Goal: Task Accomplishment & Management: Manage account settings

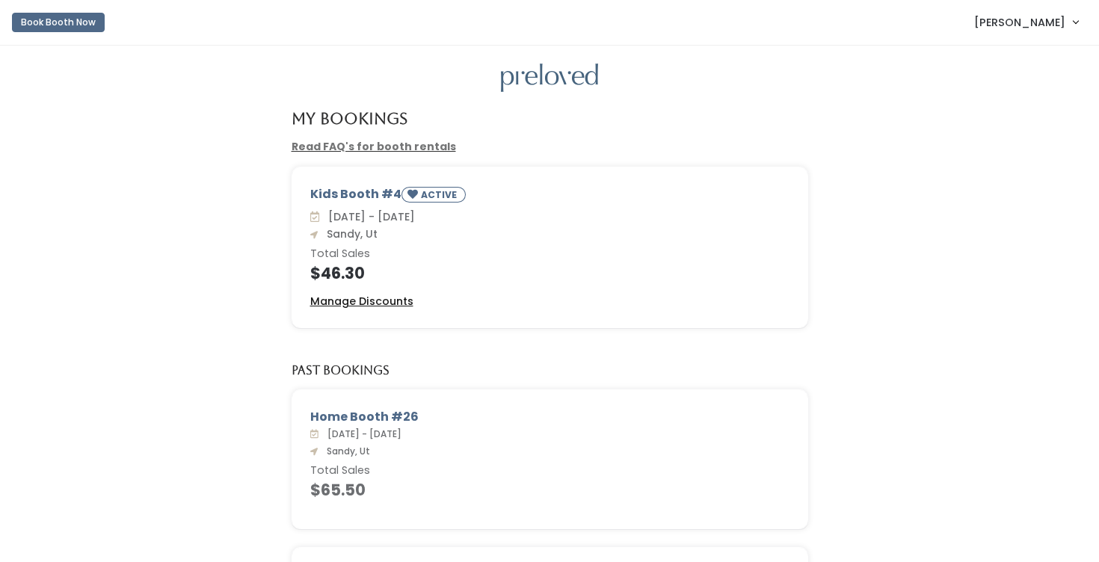
click at [363, 305] on u "Manage Discounts" at bounding box center [361, 301] width 103 height 15
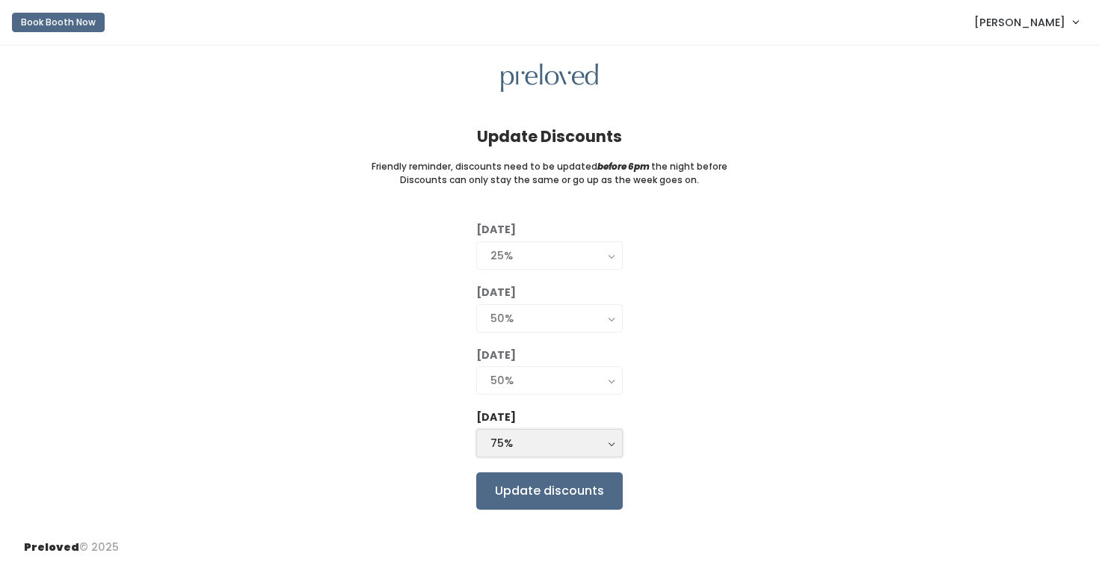
click at [578, 448] on div "75%" at bounding box center [549, 443] width 118 height 16
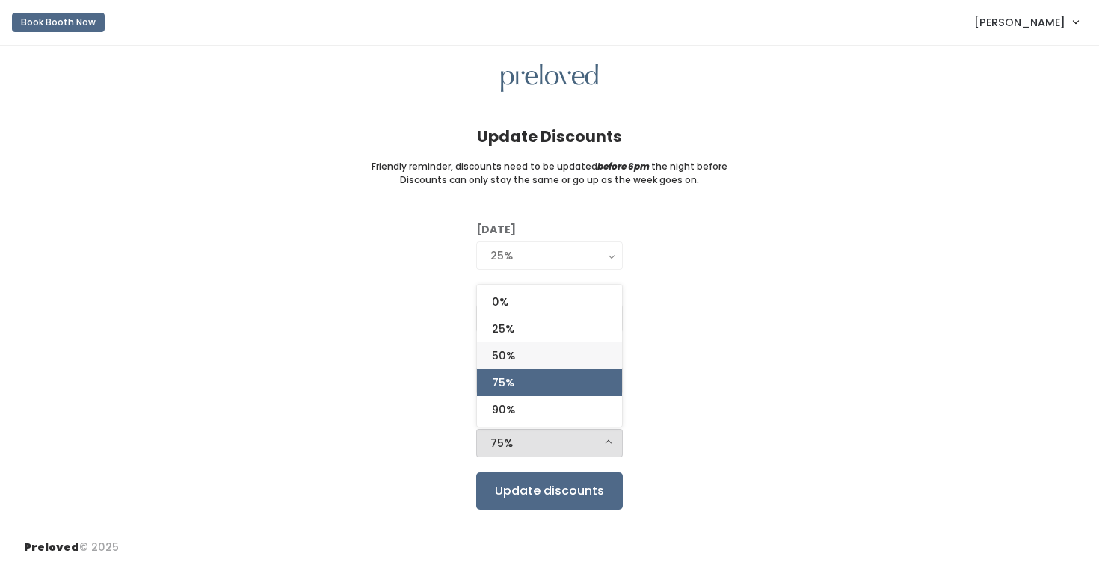
click at [599, 352] on link "50%" at bounding box center [549, 355] width 145 height 27
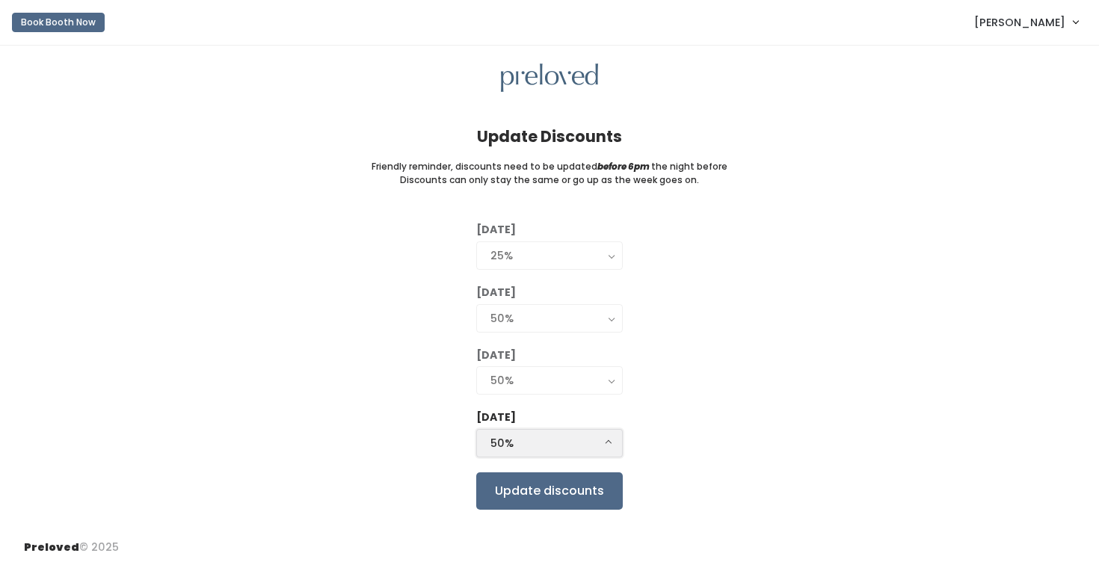
click at [592, 447] on div "50%" at bounding box center [549, 443] width 118 height 16
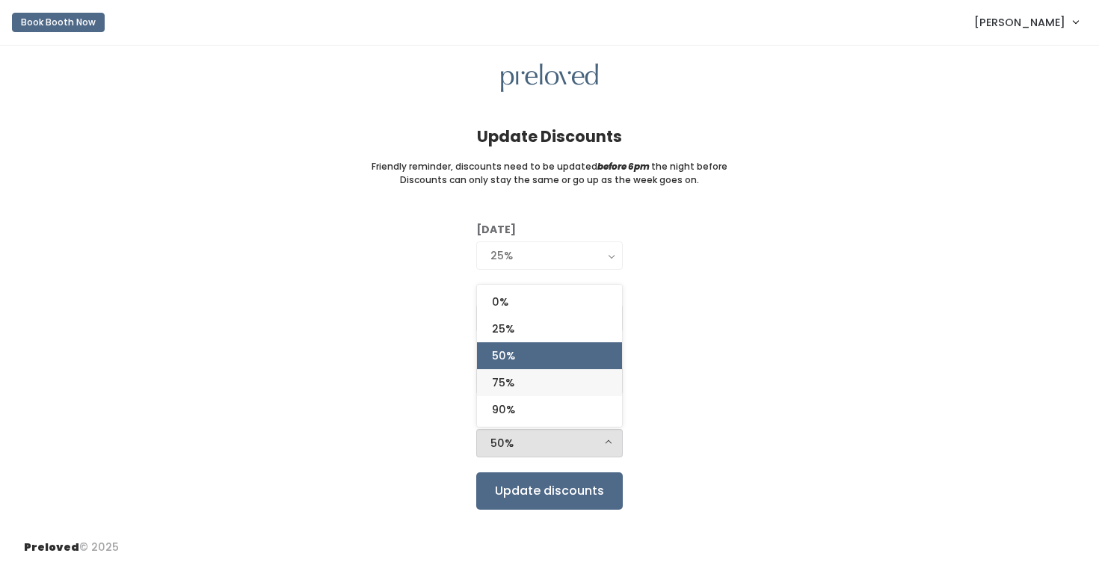
click at [592, 394] on link "75%" at bounding box center [549, 382] width 145 height 27
select select "75%"
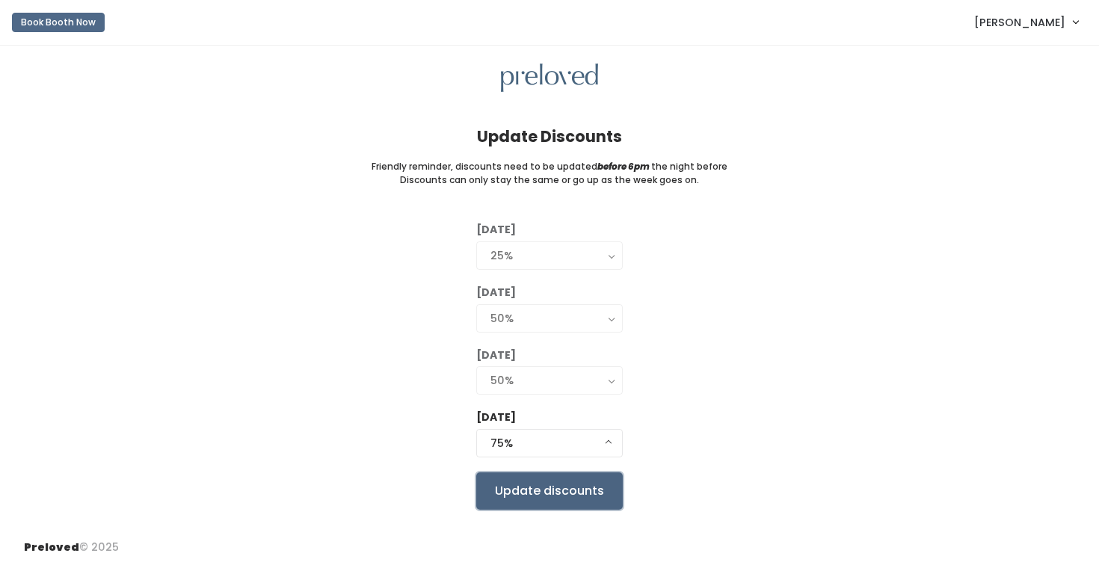
click at [550, 482] on input "Update discounts" at bounding box center [549, 491] width 147 height 37
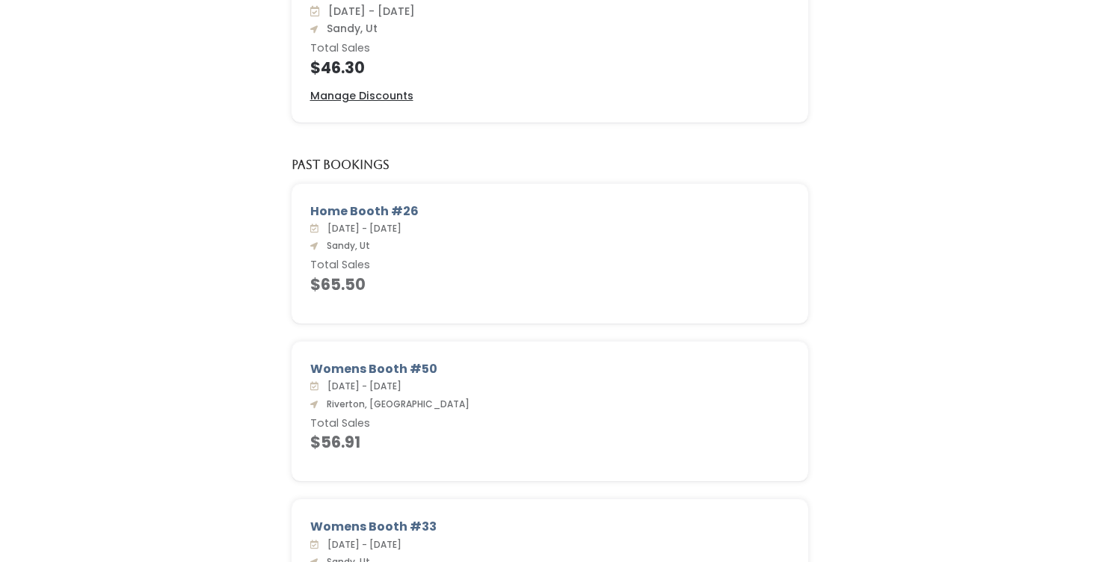
scroll to position [212, 0]
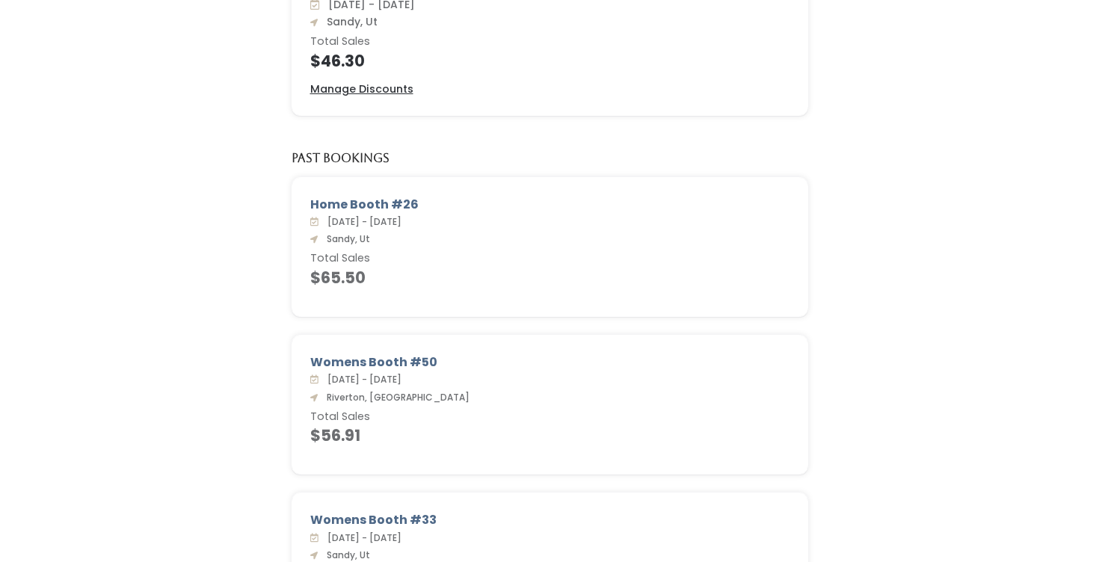
click at [345, 214] on div "[DATE] - [DATE] Sandy, Ut Total Sales $65.50" at bounding box center [549, 250] width 479 height 73
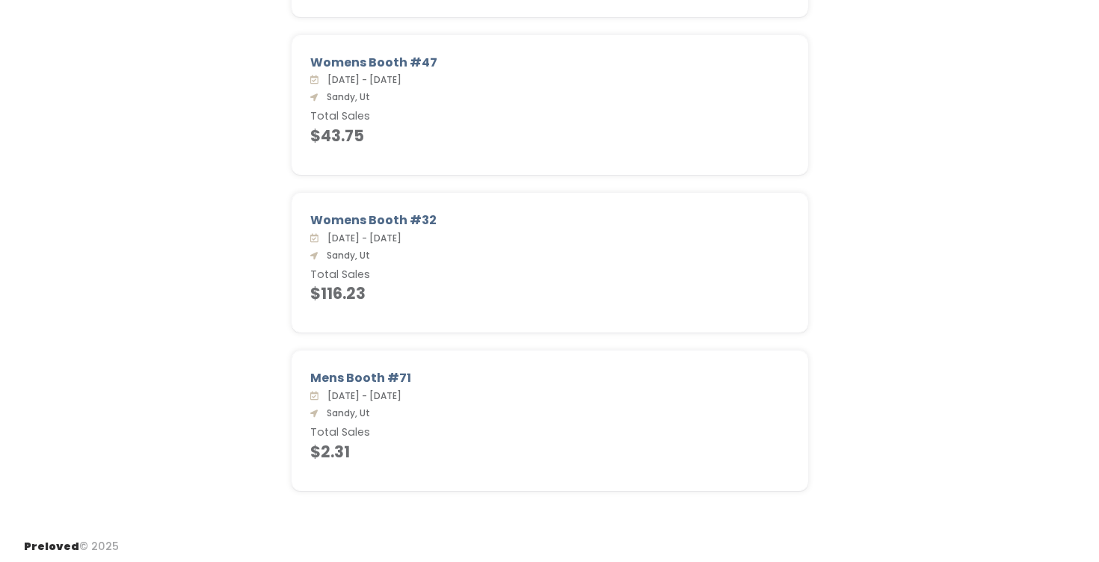
scroll to position [0, 0]
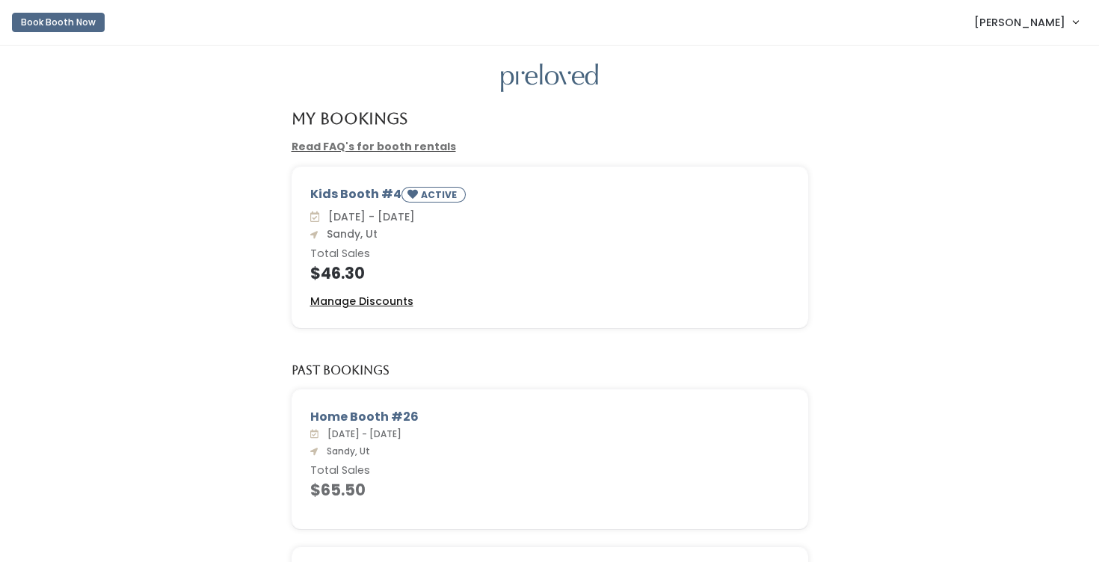
click at [383, 301] on u "Manage Discounts" at bounding box center [361, 301] width 103 height 15
click at [16, 15] on button "Book Booth Now" at bounding box center [58, 22] width 93 height 19
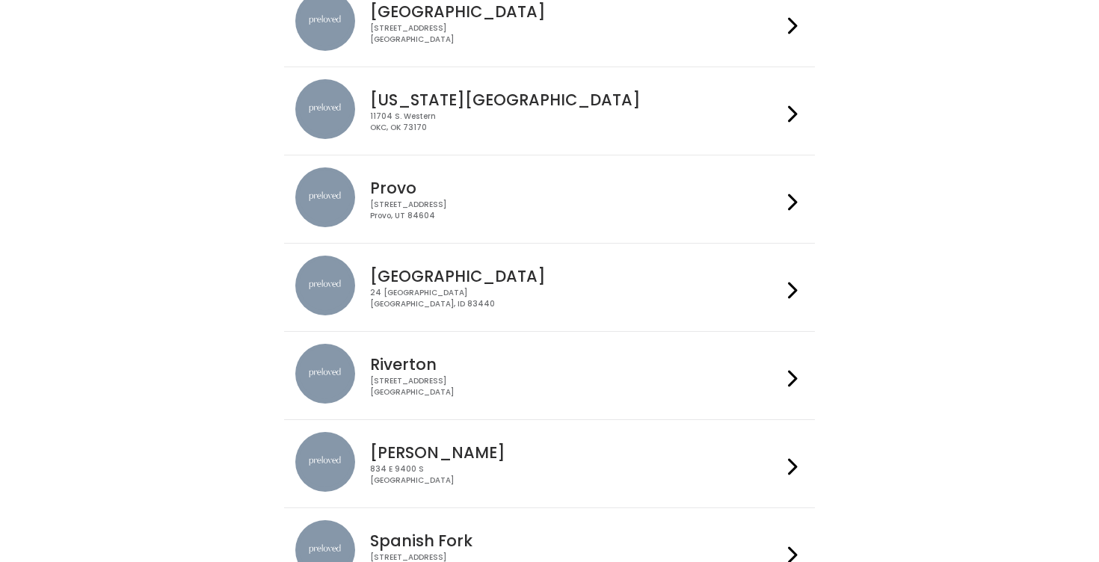
scroll to position [570, 0]
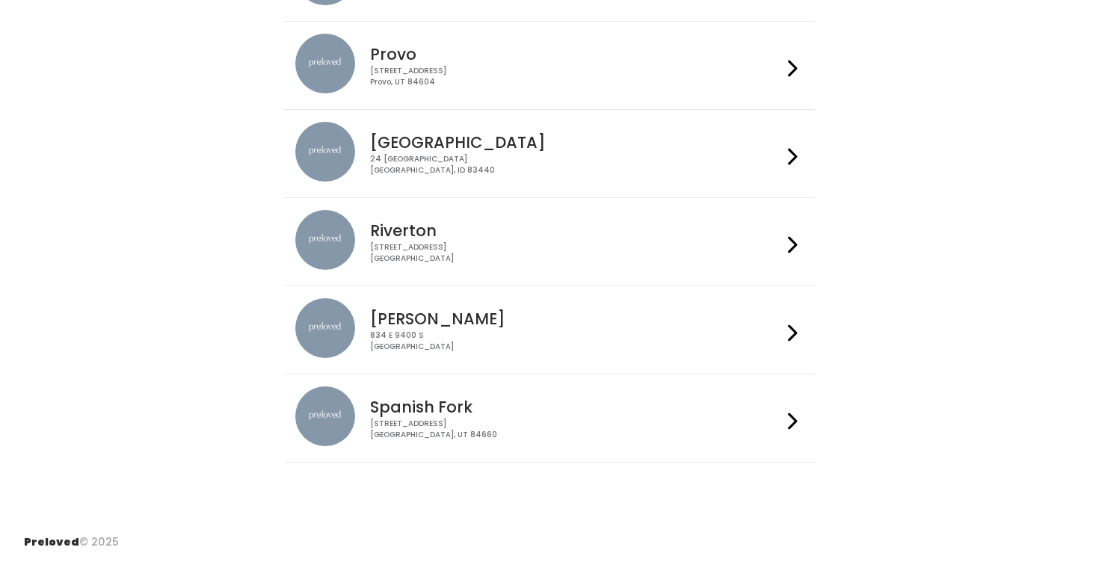
click at [591, 67] on div "[STREET_ADDRESS]" at bounding box center [575, 77] width 411 height 22
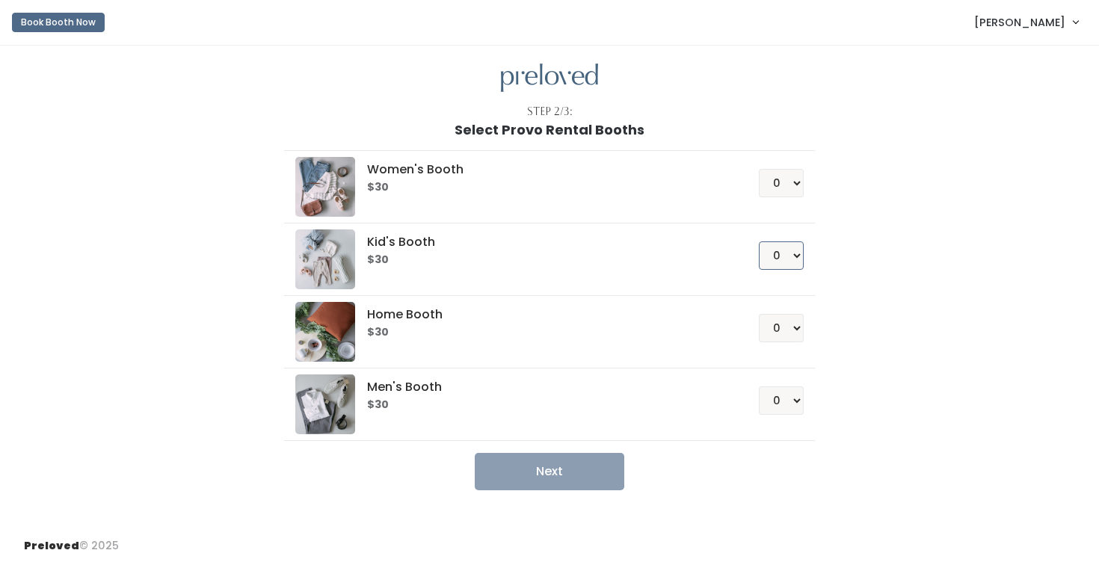
click at [787, 256] on select "0 1 2 3 4" at bounding box center [781, 255] width 45 height 28
select select "1"
click at [759, 241] on select "0 1 2 3 4" at bounding box center [781, 255] width 45 height 28
click at [572, 490] on div "Step 2/3: Select Provo Rental Booths Women's Booth $30 0 1 2 3 4 Kid's Booth $3…" at bounding box center [549, 286] width 1099 height 481
click at [577, 473] on button "Next" at bounding box center [550, 471] width 150 height 37
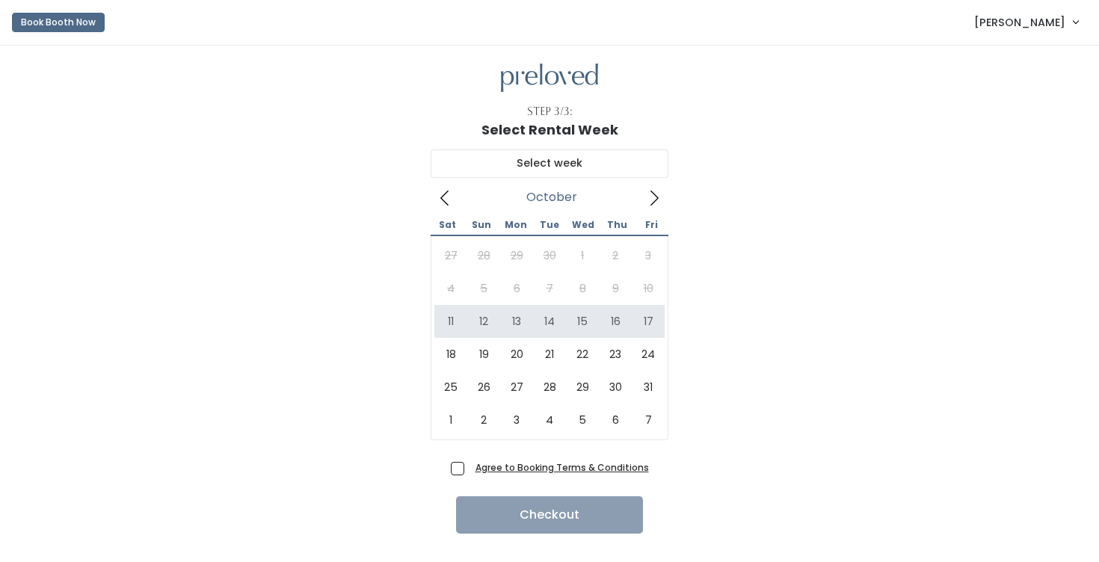
click at [1068, 23] on link "[PERSON_NAME]" at bounding box center [1026, 22] width 134 height 32
click at [1018, 52] on link "My bookings" at bounding box center [1025, 59] width 134 height 27
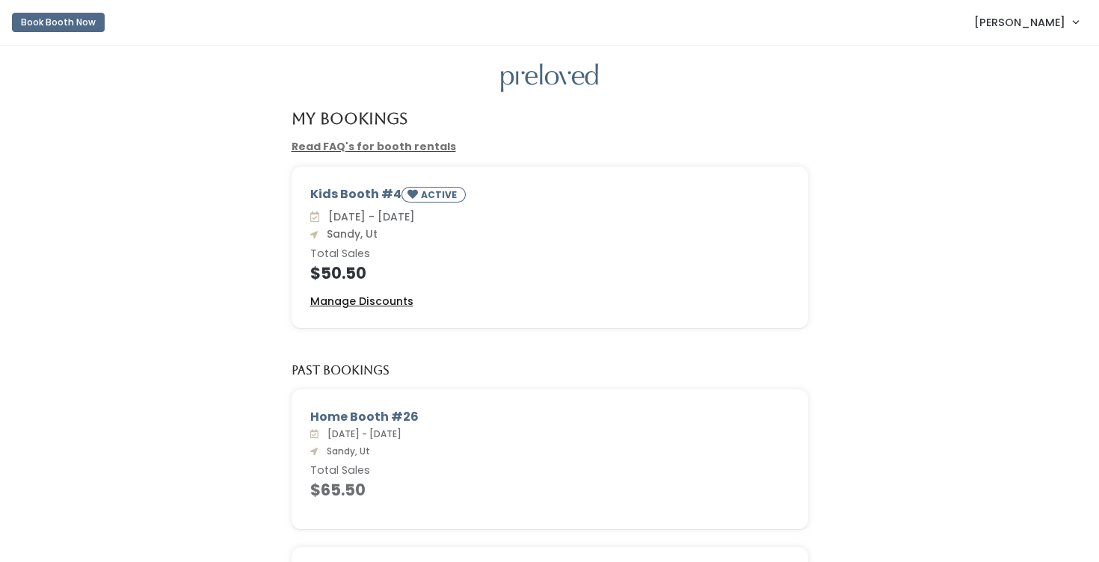
click at [396, 300] on u "Manage Discounts" at bounding box center [361, 301] width 103 height 15
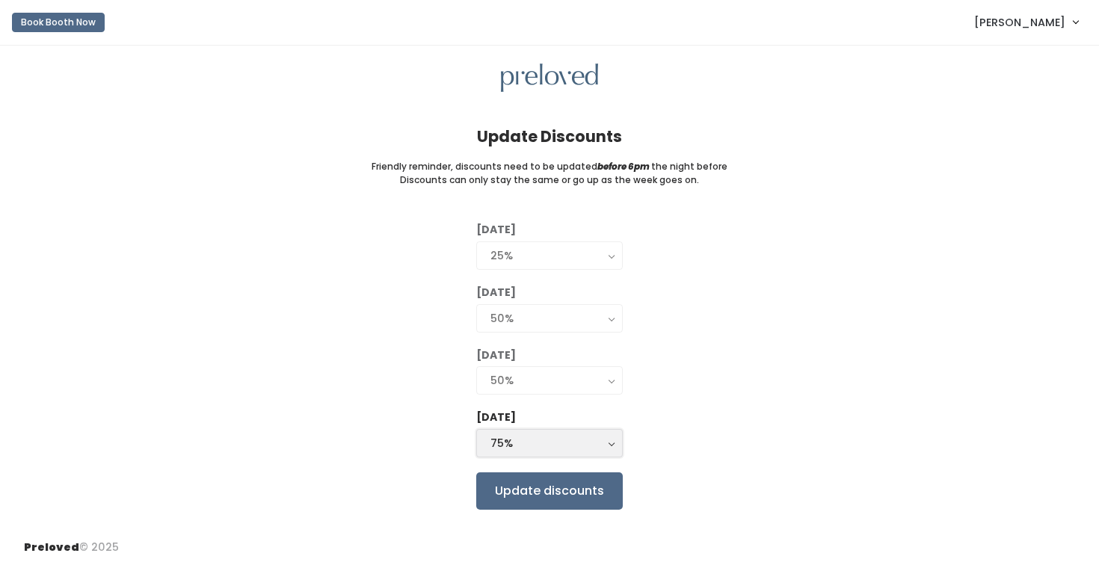
click at [561, 440] on div "75%" at bounding box center [549, 443] width 118 height 16
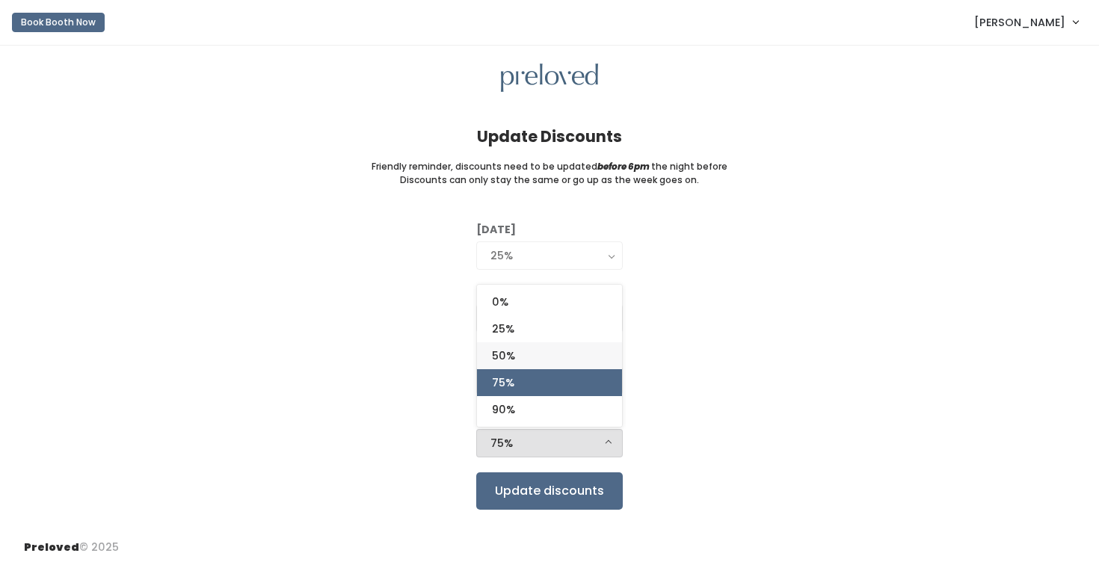
click at [570, 367] on link "50%" at bounding box center [549, 355] width 145 height 27
select select "50%"
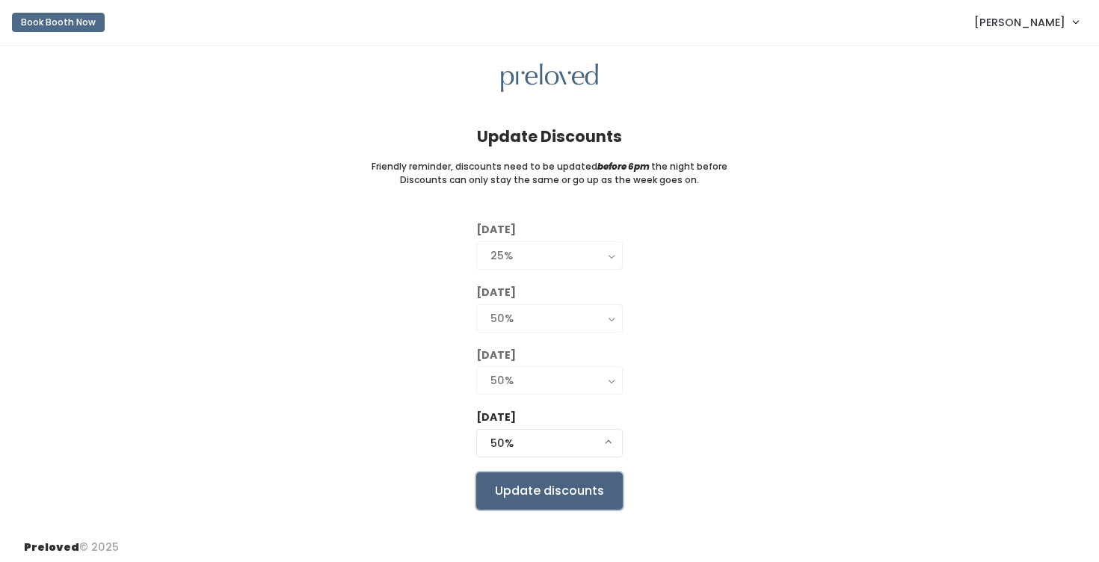
click at [541, 487] on input "Update discounts" at bounding box center [549, 491] width 147 height 37
